Goal: Communication & Community: Answer question/provide support

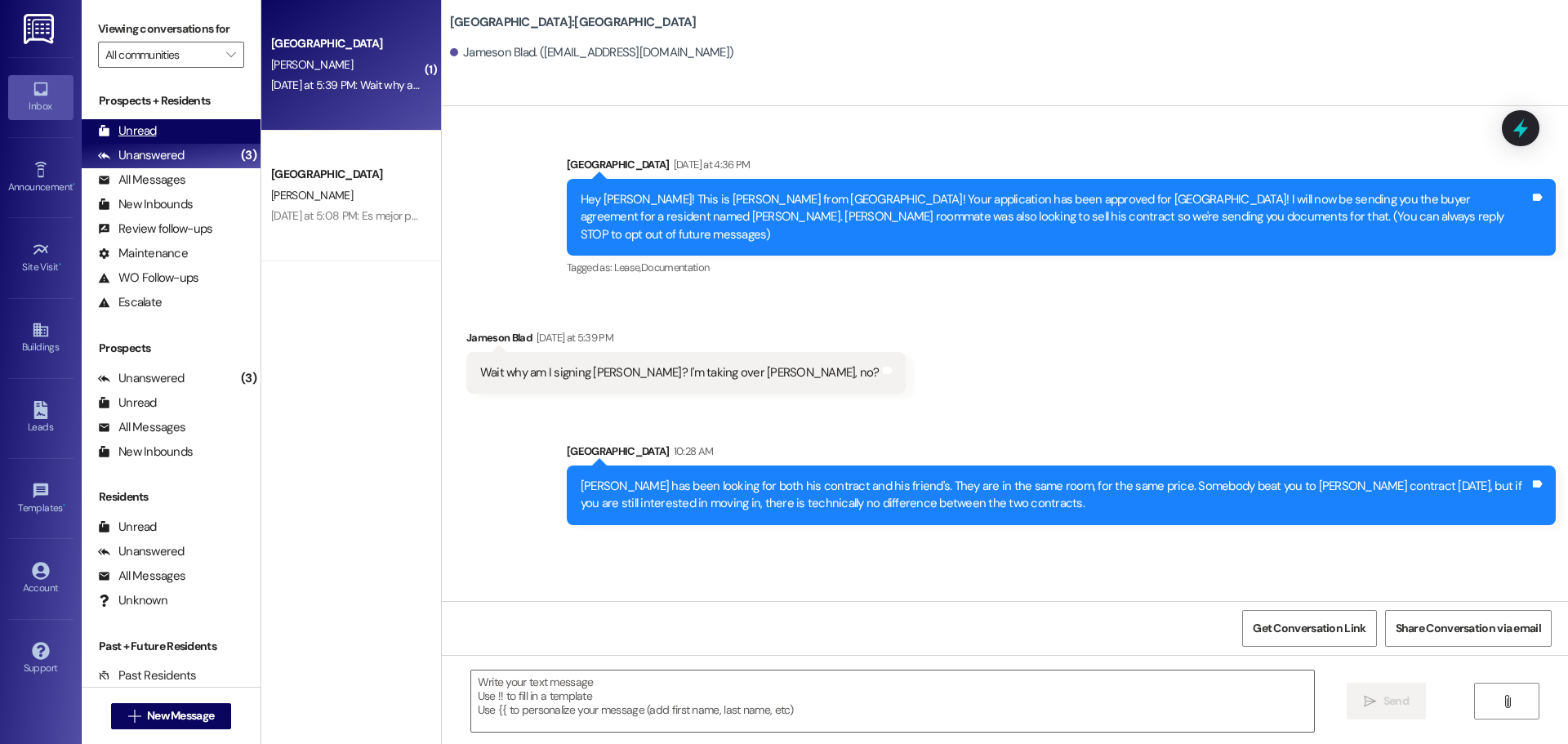
click at [171, 129] on div "Unread (0)" at bounding box center [171, 131] width 179 height 24
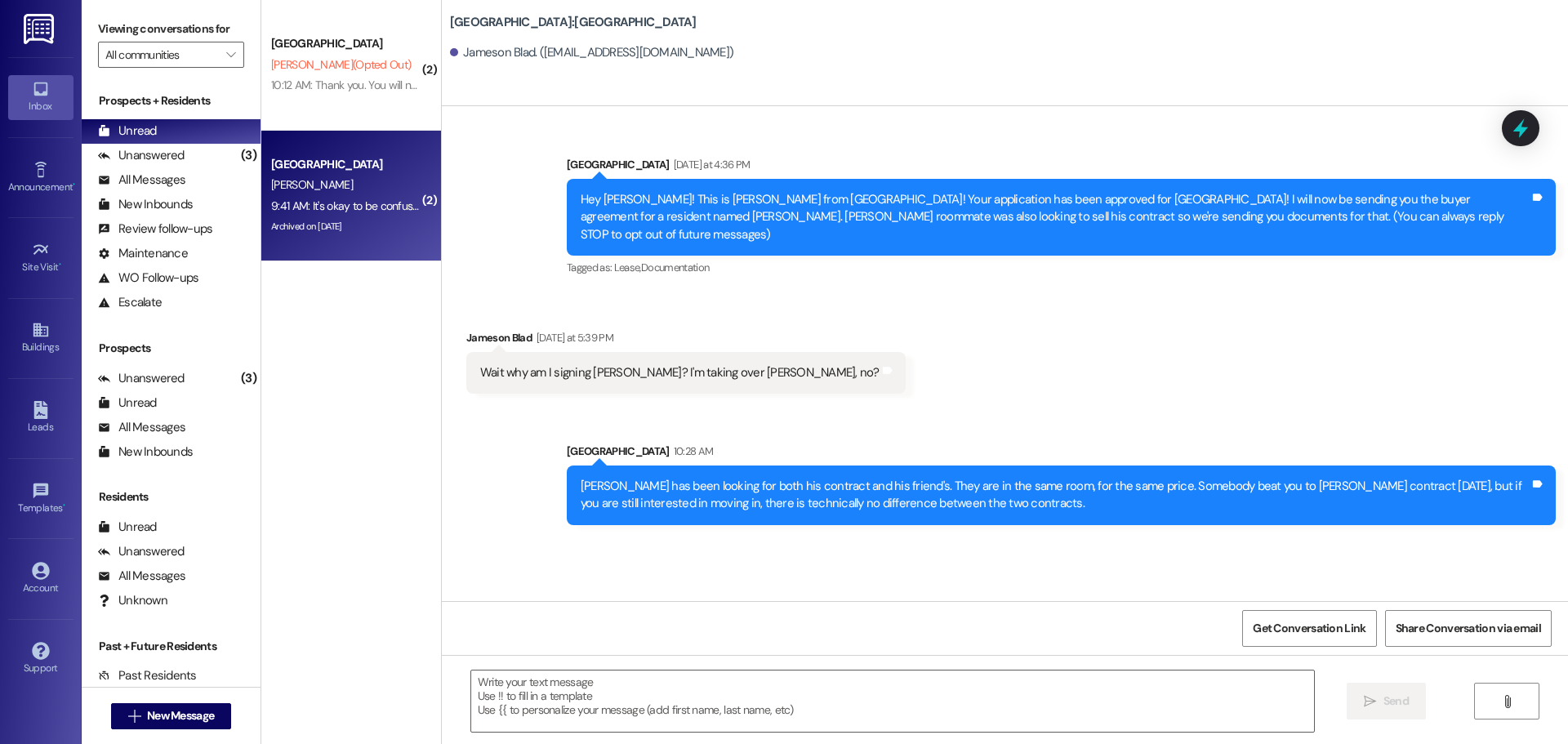
click at [334, 163] on div "South Pointe Prospect" at bounding box center [346, 164] width 151 height 17
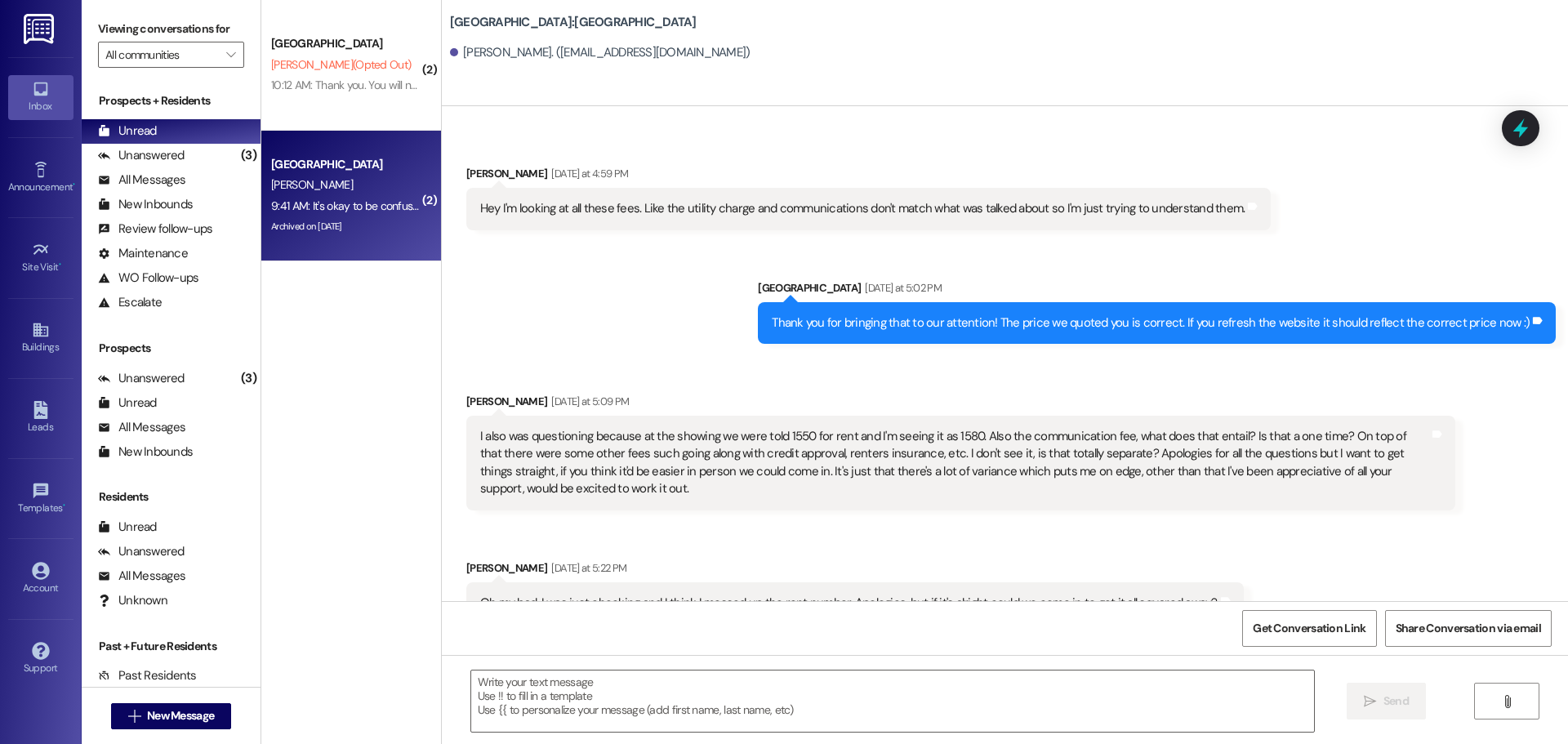
scroll to position [4210, 0]
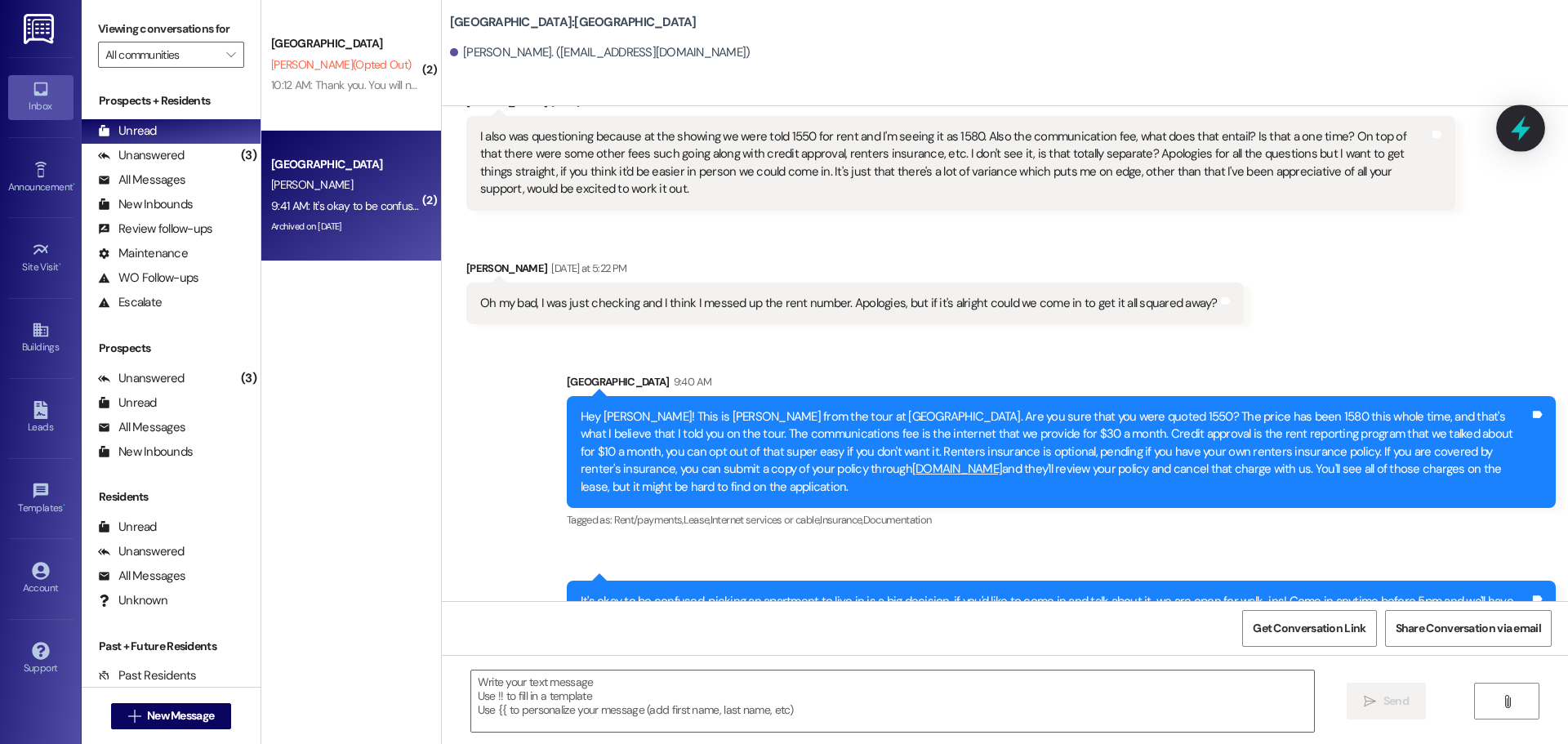
click at [1523, 127] on icon at bounding box center [1520, 129] width 19 height 25
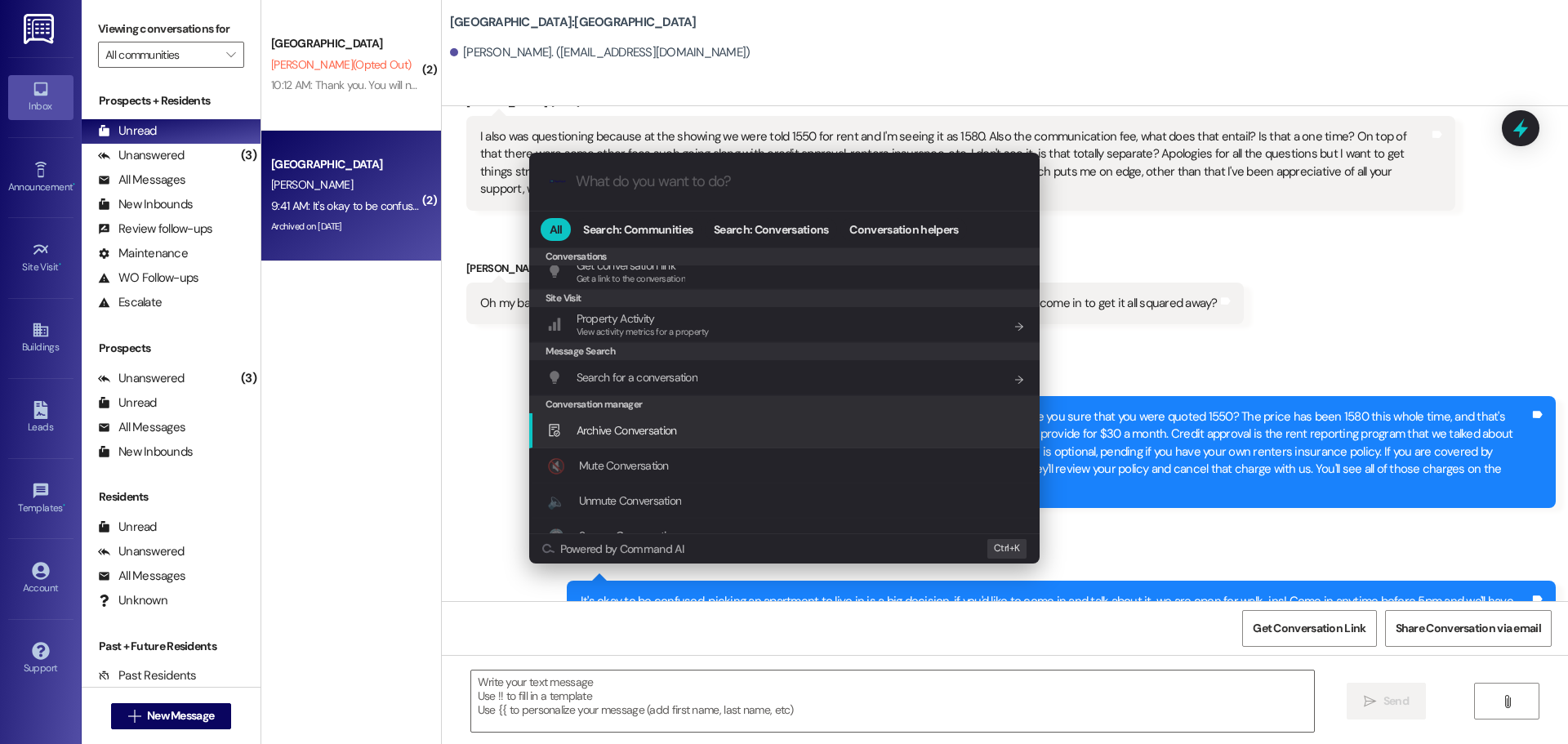
scroll to position [712, 0]
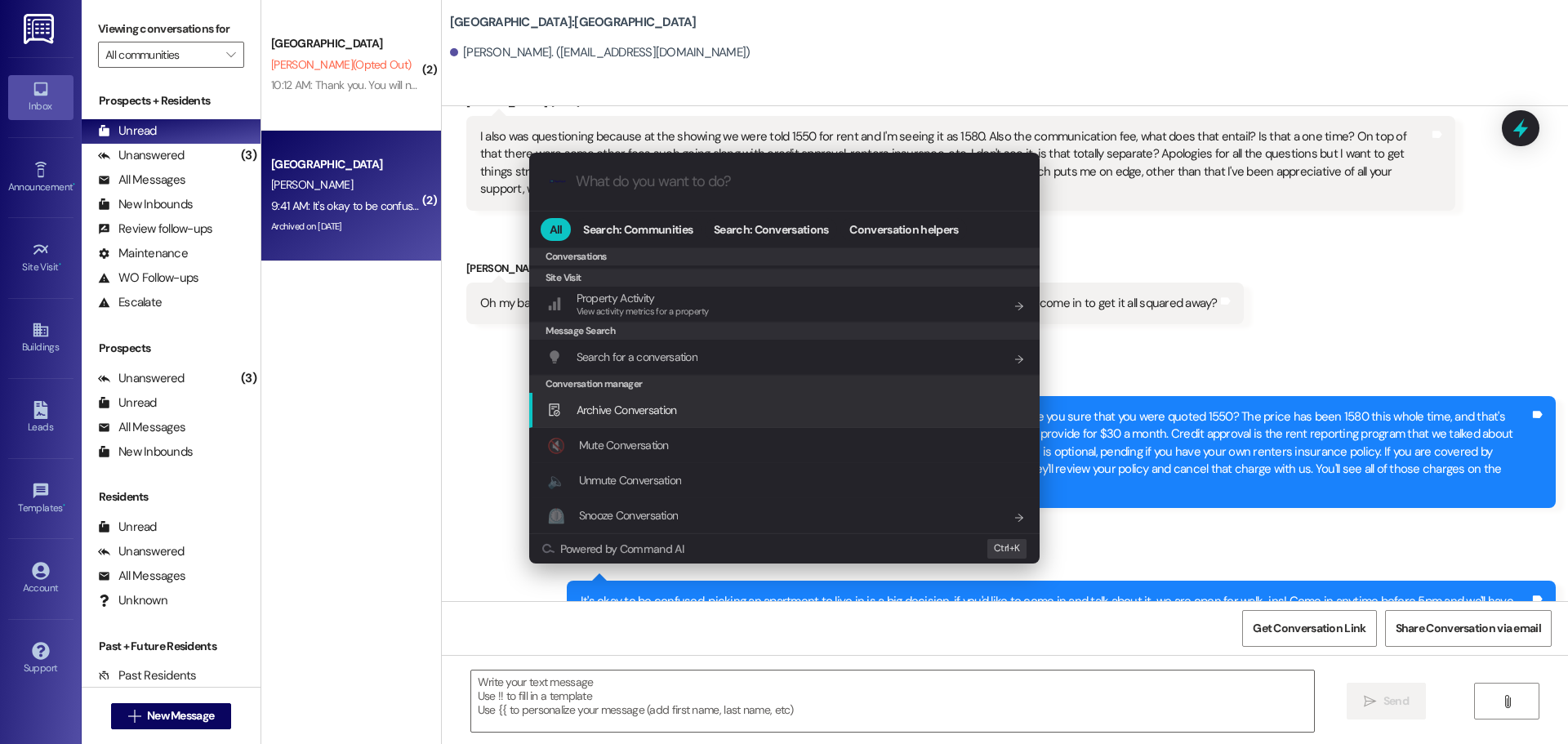
click at [770, 409] on div "Archive Conversation Add shortcut" at bounding box center [786, 409] width 478 height 18
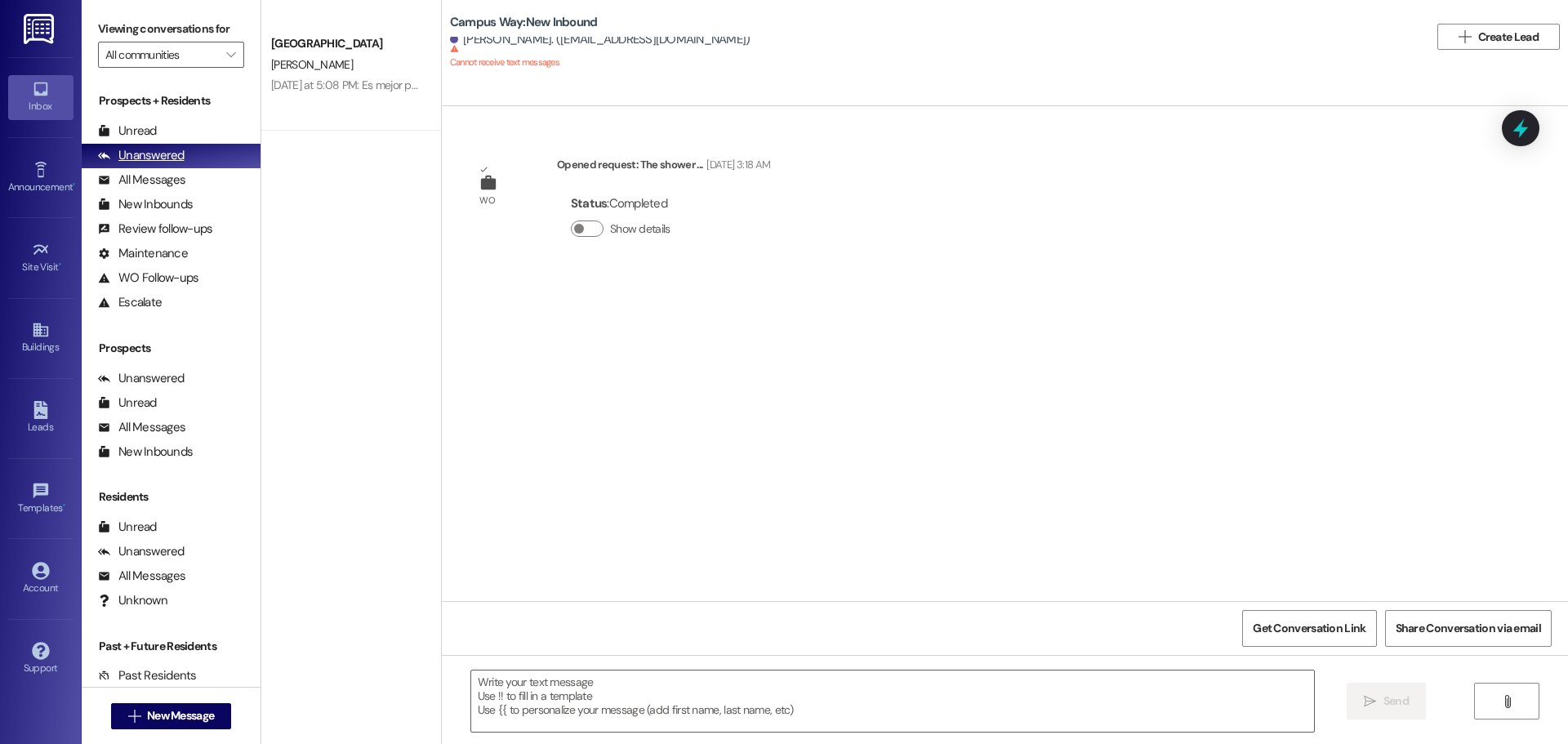
click at [199, 152] on div "Unanswered (0)" at bounding box center [171, 156] width 179 height 24
